Goal: Answer question/provide support: Answer question/provide support

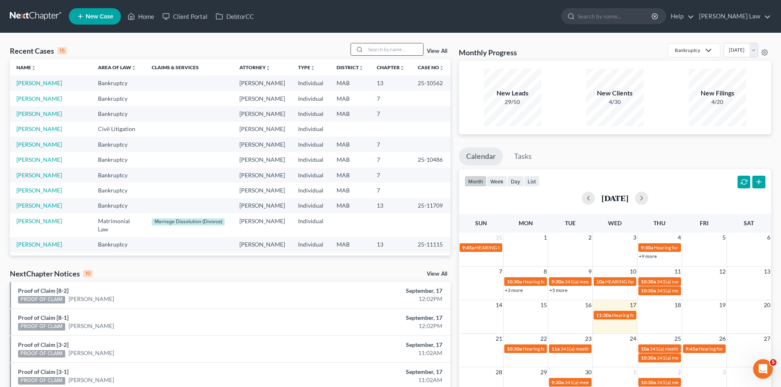
click at [399, 51] on input "search" at bounding box center [394, 49] width 57 height 12
type input "[PERSON_NAME]"
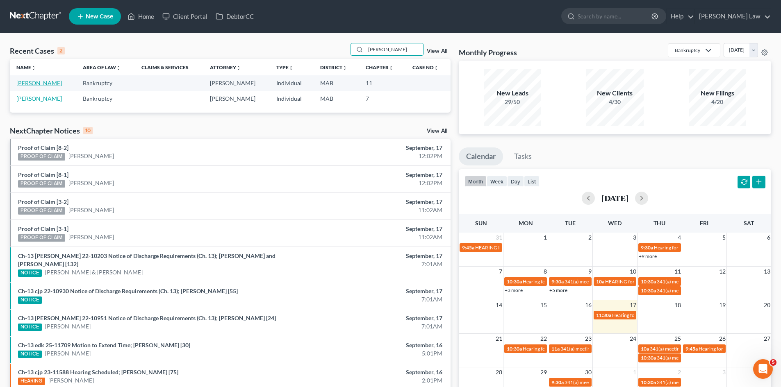
click at [45, 82] on link "[PERSON_NAME]" at bounding box center [39, 83] width 46 height 7
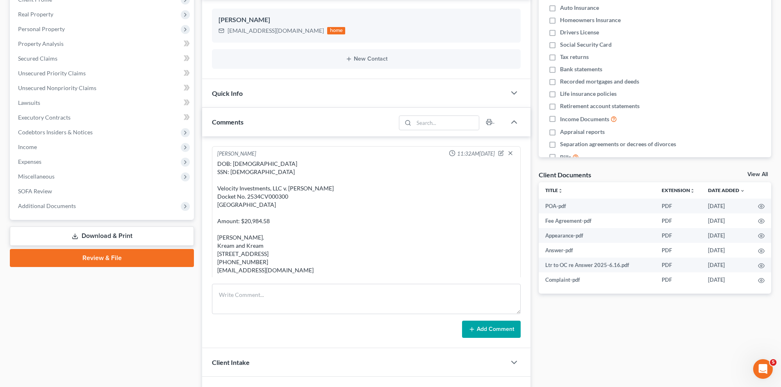
scroll to position [157, 0]
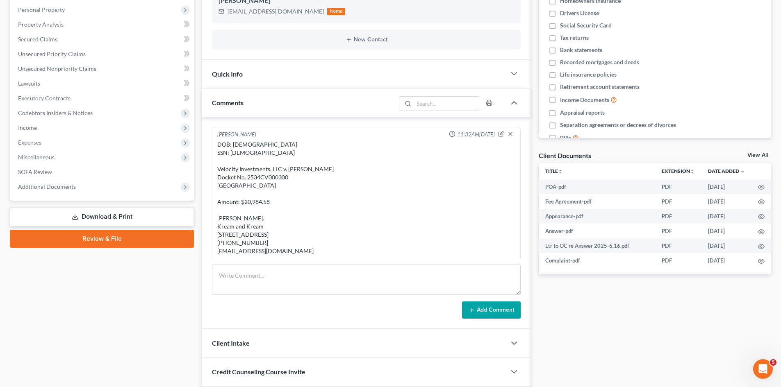
click at [271, 174] on div "DOB: [DEMOGRAPHIC_DATA] SSN: [DEMOGRAPHIC_DATA] Velocity Investments, LLC v. [P…" at bounding box center [366, 198] width 298 height 115
copy div "2534CV000300"
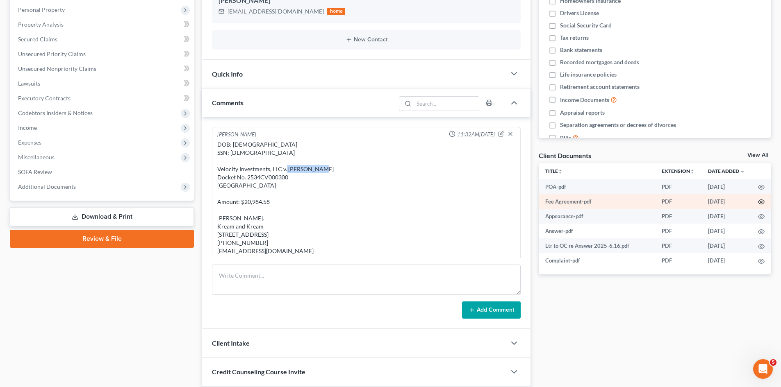
click at [761, 202] on circle "button" at bounding box center [761, 202] width 2 height 2
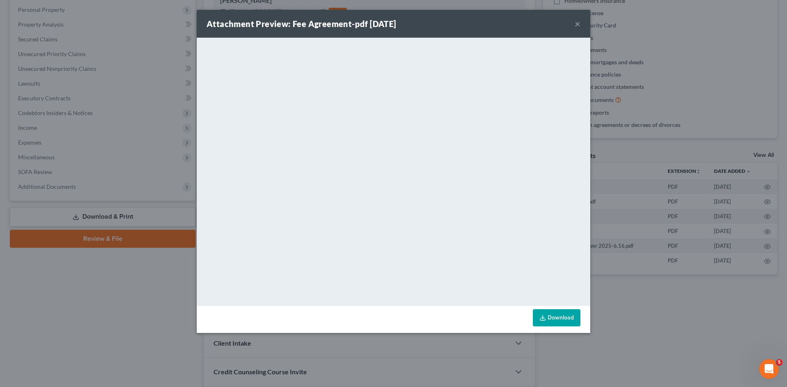
click at [616, 200] on div "Attachment Preview: Fee Agreement-pdf [DATE] × <object ng-attr-data='[URL][DOMA…" at bounding box center [393, 193] width 787 height 387
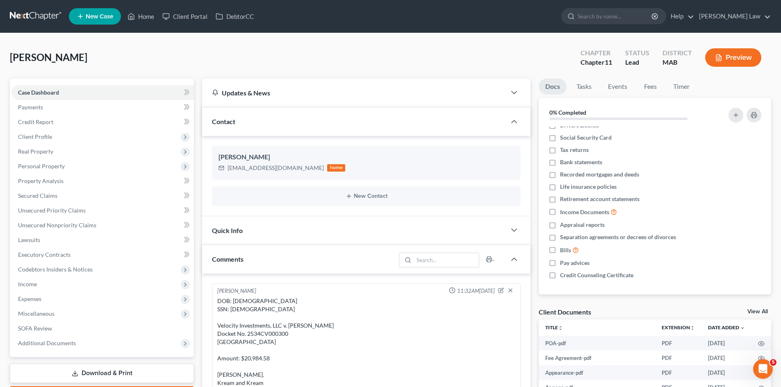
scroll to position [68, 0]
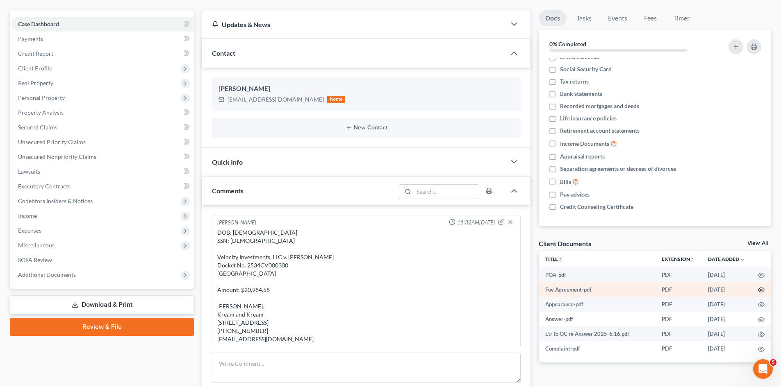
click at [761, 289] on circle "button" at bounding box center [761, 290] width 2 height 2
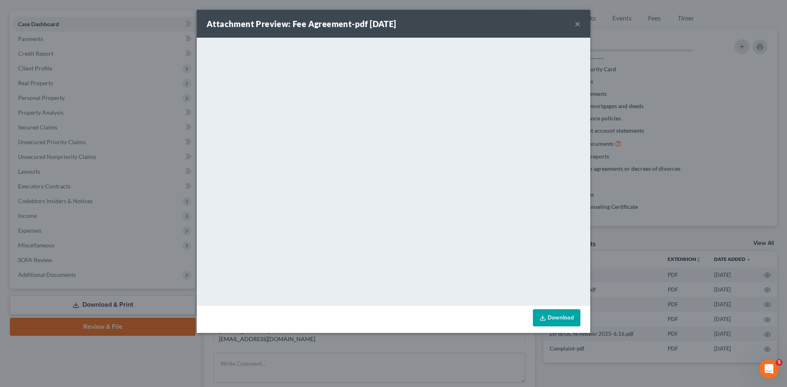
click at [711, 159] on div "Attachment Preview: Fee Agreement-pdf [DATE] × <object ng-attr-data='[URL][DOMA…" at bounding box center [393, 193] width 787 height 387
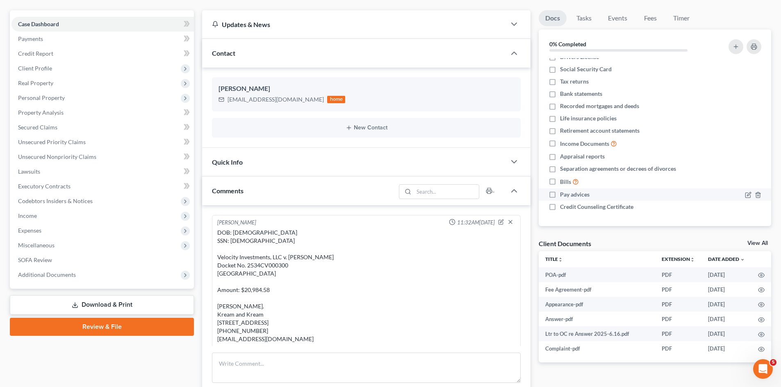
scroll to position [137, 0]
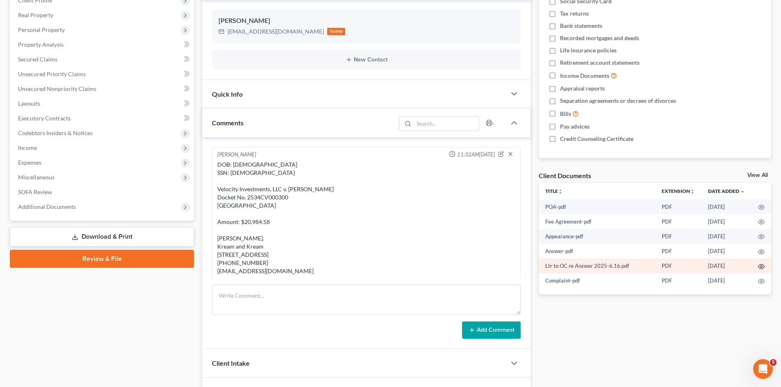
click at [759, 265] on icon "button" at bounding box center [761, 267] width 7 height 7
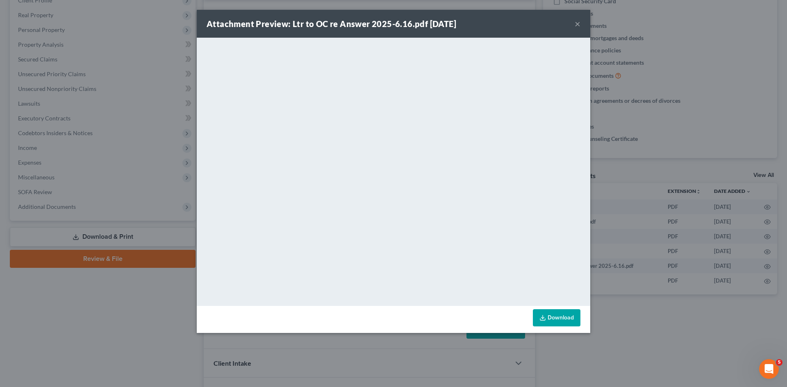
click at [675, 193] on div "Attachment Preview: Ltr to OC re Answer 2025-6.16.pdf [DATE] × <object ng-attr-…" at bounding box center [393, 193] width 787 height 387
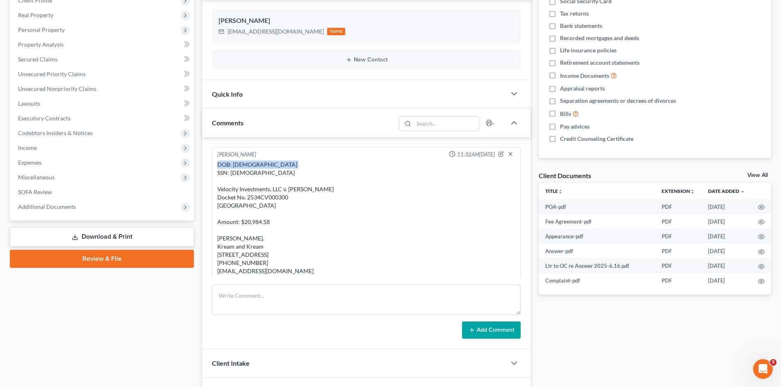
drag, startPoint x: 250, startPoint y: 175, endPoint x: 215, endPoint y: 165, distance: 36.8
click at [215, 165] on div "[PERSON_NAME] 11:32AM[DEMOGRAPHIC_DATA] DOB: [DEMOGRAPHIC_DATA] SSN: [DEMOGRAPH…" at bounding box center [366, 214] width 309 height 134
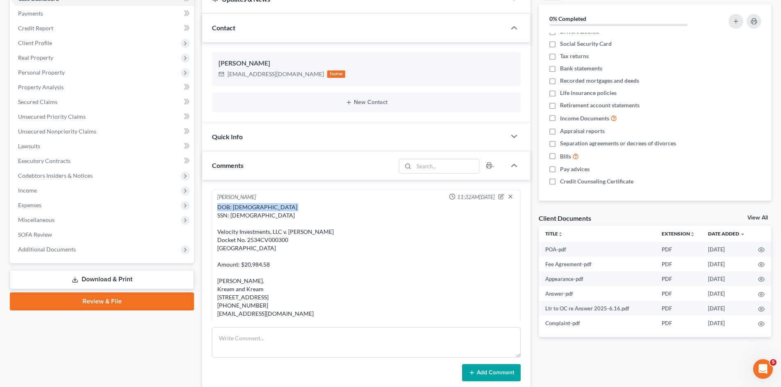
scroll to position [68, 0]
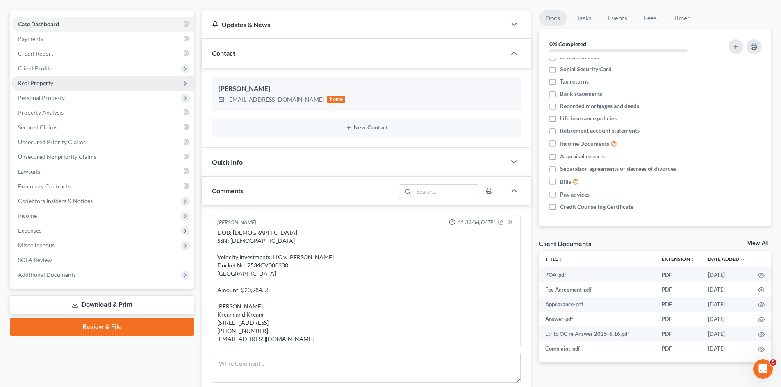
click at [43, 82] on span "Real Property" at bounding box center [35, 83] width 35 height 7
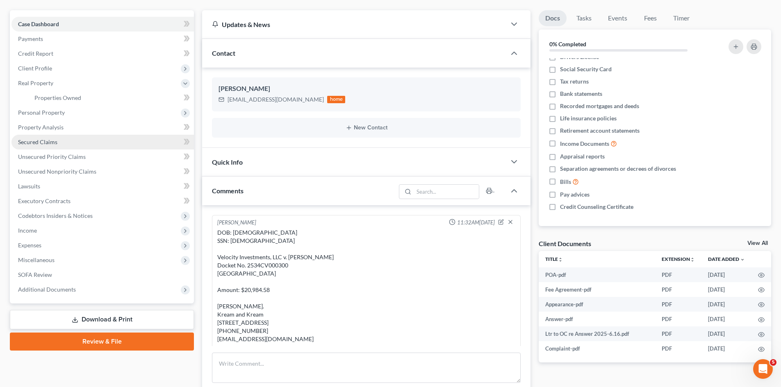
click at [53, 143] on span "Secured Claims" at bounding box center [37, 142] width 39 height 7
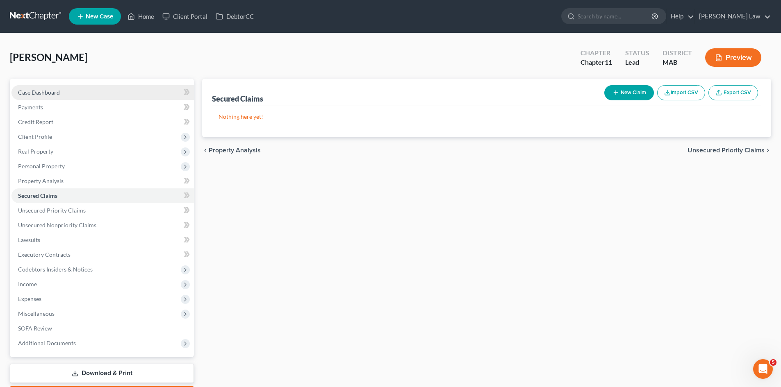
click at [43, 92] on span "Case Dashboard" at bounding box center [39, 92] width 42 height 7
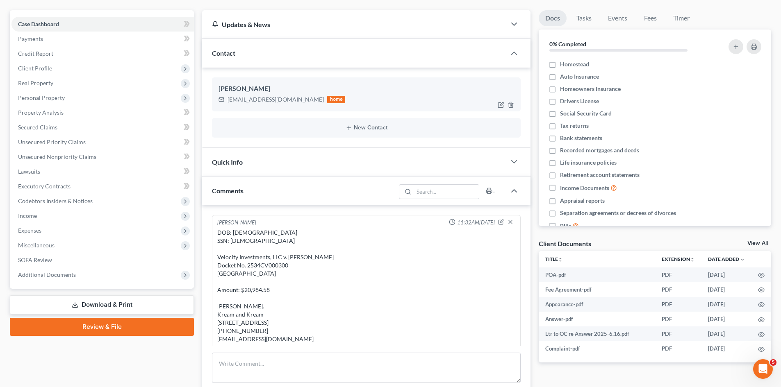
click at [246, 101] on div "[EMAIL_ADDRESS][DOMAIN_NAME]" at bounding box center [276, 100] width 96 height 8
copy div "[EMAIL_ADDRESS][DOMAIN_NAME]"
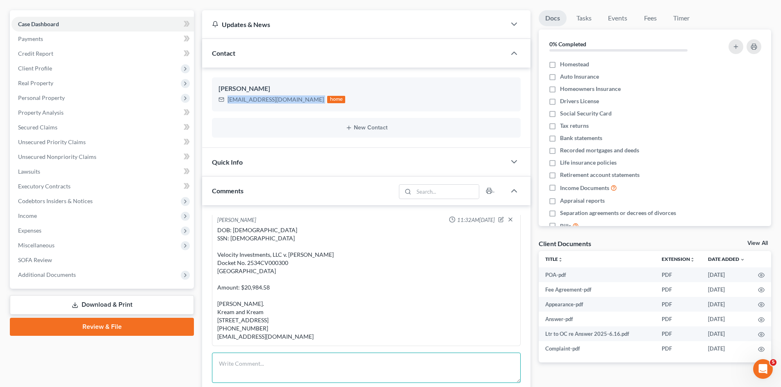
click at [273, 367] on textarea at bounding box center [366, 368] width 309 height 30
paste textarea "Got a summons for a debt I was unaware of."
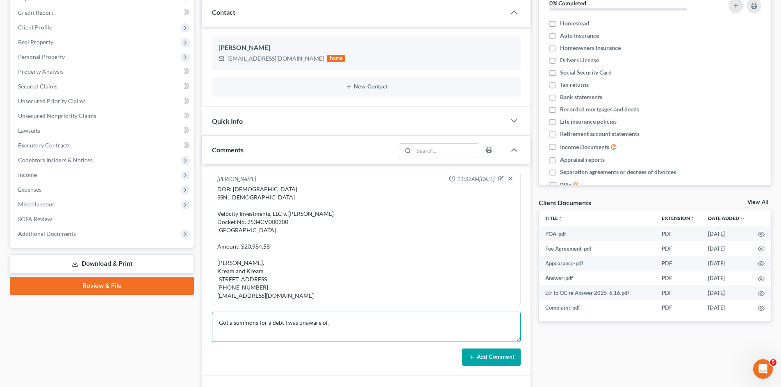
scroll to position [137, 0]
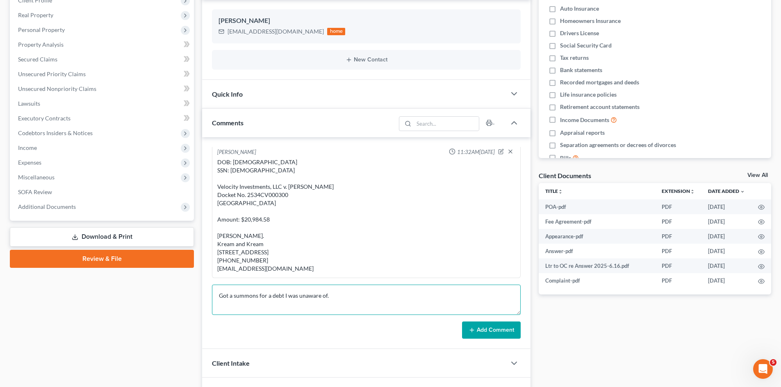
type textarea "Got a summons for a debt I was unaware of."
click at [494, 328] on button "Add Comment" at bounding box center [491, 330] width 59 height 17
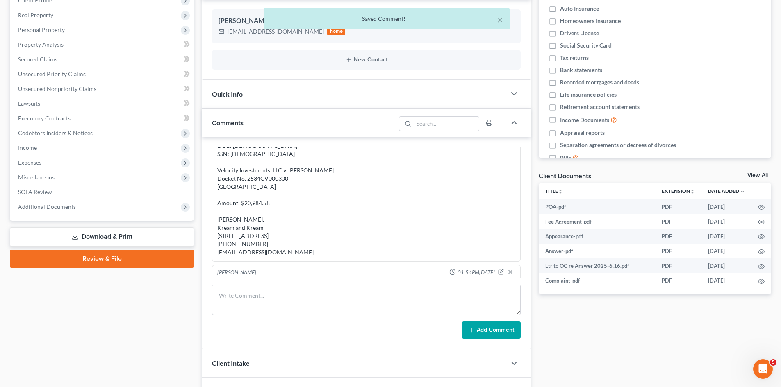
scroll to position [49, 0]
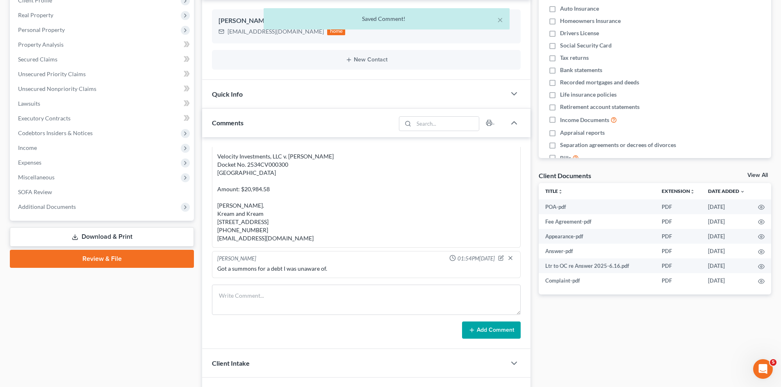
click at [313, 266] on div "Got a summons for a debt I was unaware of." at bounding box center [366, 269] width 298 height 8
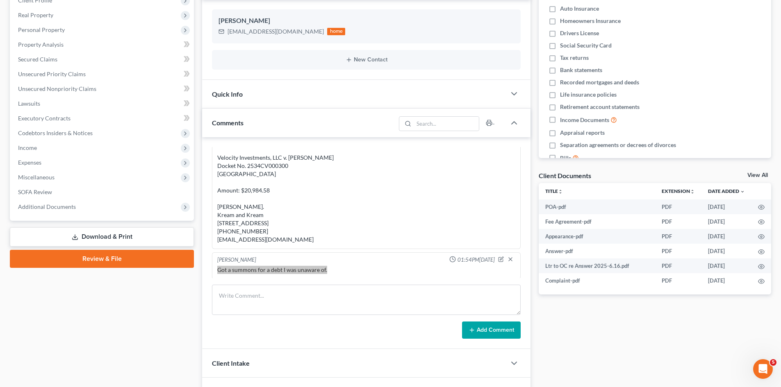
scroll to position [0, 0]
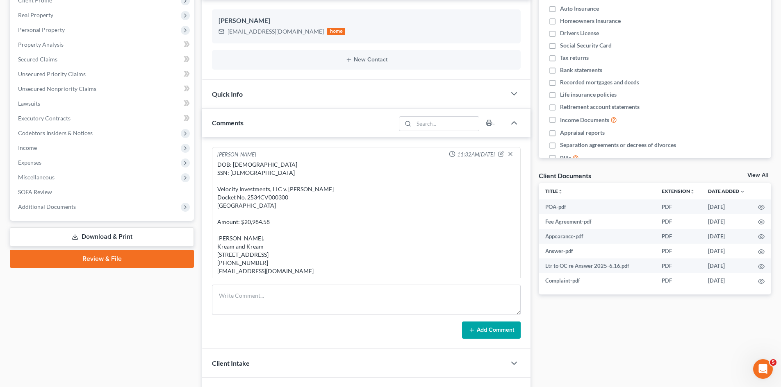
click at [305, 191] on div "DOB: [DEMOGRAPHIC_DATA] SSN: [DEMOGRAPHIC_DATA] Velocity Investments, LLC v. [P…" at bounding box center [366, 218] width 298 height 115
click at [318, 190] on div "DOB: [DEMOGRAPHIC_DATA] SSN: [DEMOGRAPHIC_DATA] Velocity Investments, LLC v. [P…" at bounding box center [366, 218] width 298 height 115
drag, startPoint x: 324, startPoint y: 189, endPoint x: 289, endPoint y: 189, distance: 35.3
click at [289, 189] on div "DOB: [DEMOGRAPHIC_DATA] SSN: [DEMOGRAPHIC_DATA] Velocity Investments, LLC v. [P…" at bounding box center [366, 218] width 298 height 115
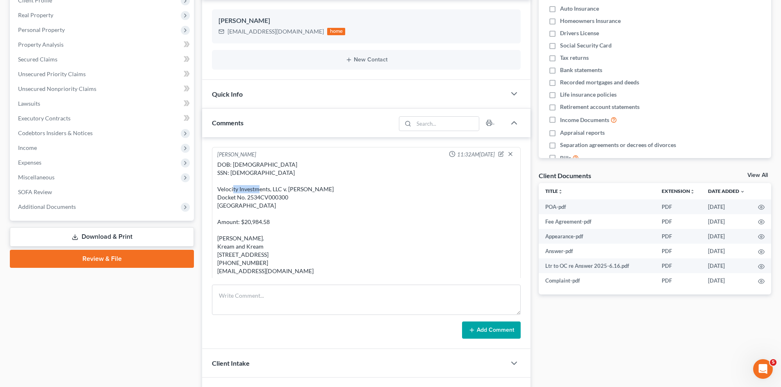
copy div "[PERSON_NAME]"
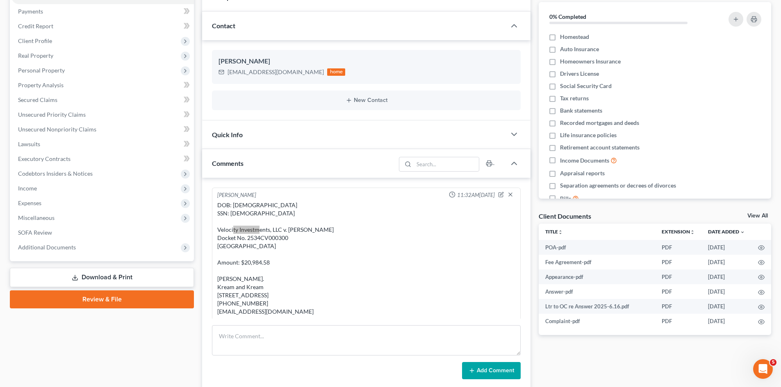
scroll to position [68, 0]
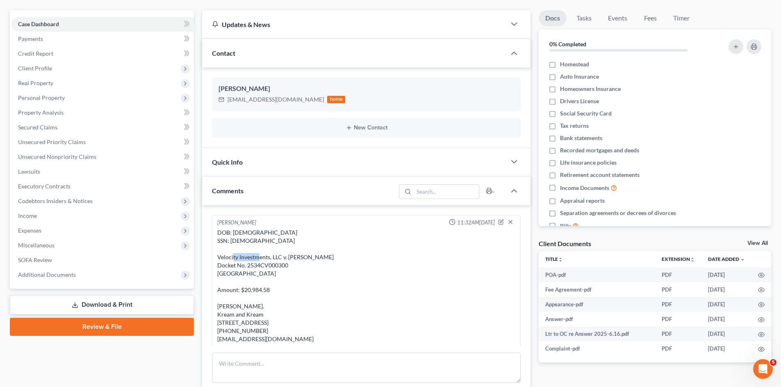
drag, startPoint x: 259, startPoint y: 233, endPoint x: 250, endPoint y: 235, distance: 10.0
click at [259, 233] on div "DOB: [DEMOGRAPHIC_DATA] SSN: [DEMOGRAPHIC_DATA] Velocity Investments, LLC v. [P…" at bounding box center [366, 286] width 298 height 115
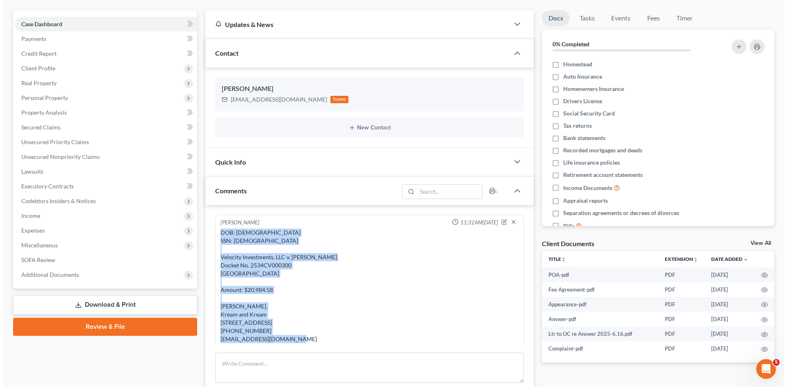
scroll to position [49, 0]
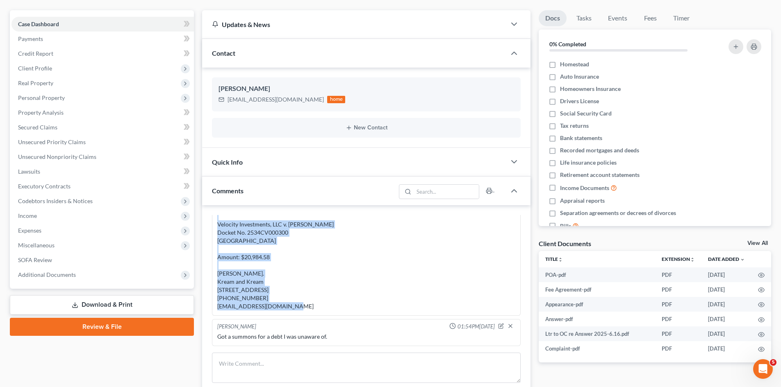
drag, startPoint x: 219, startPoint y: 233, endPoint x: 313, endPoint y: 313, distance: 123.3
click at [313, 313] on div "[PERSON_NAME] 11:32AM[DEMOGRAPHIC_DATA] DOB: [DEMOGRAPHIC_DATA] SSN: [DEMOGRAPH…" at bounding box center [366, 249] width 309 height 134
copy div "DOB: [DEMOGRAPHIC_DATA] SSN: [DEMOGRAPHIC_DATA] Velocity Investments, LLC v. [P…"
click at [760, 291] on icon "button" at bounding box center [761, 290] width 7 height 7
